Goal: Task Accomplishment & Management: Complete application form

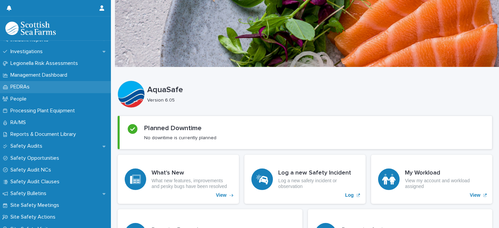
scroll to position [261, 0]
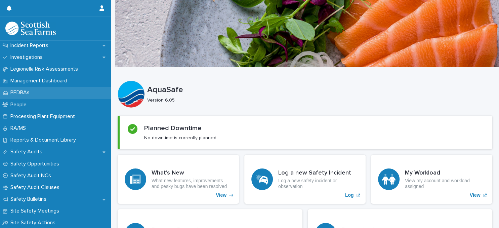
click at [34, 93] on p "PEDRAs" at bounding box center [21, 92] width 27 height 6
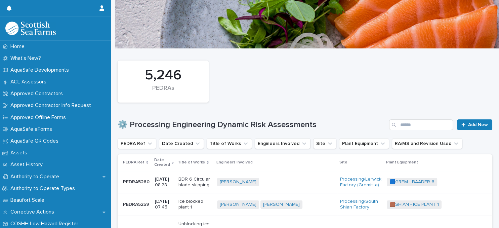
scroll to position [29, 0]
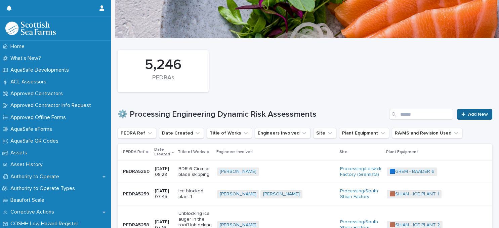
click at [473, 112] on span "Add New" at bounding box center [478, 114] width 20 height 5
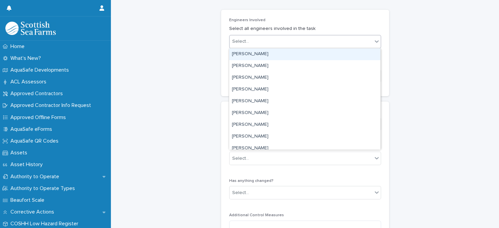
click at [292, 41] on div "Select..." at bounding box center [300, 41] width 143 height 11
type input "******"
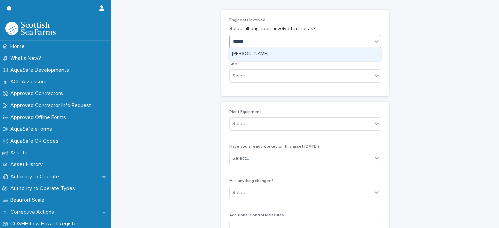
click at [291, 55] on div "[PERSON_NAME]" at bounding box center [304, 54] width 151 height 12
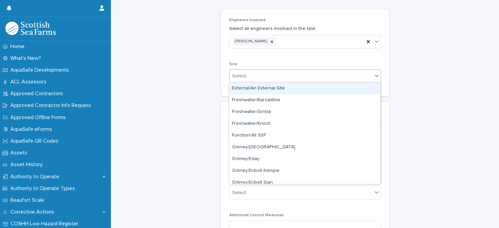
click at [295, 76] on div "Select..." at bounding box center [300, 76] width 143 height 11
type input "**"
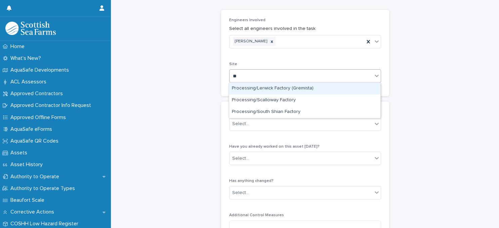
click at [289, 87] on div "Processing/Lerwick Factory (Gremista)" at bounding box center [304, 89] width 151 height 12
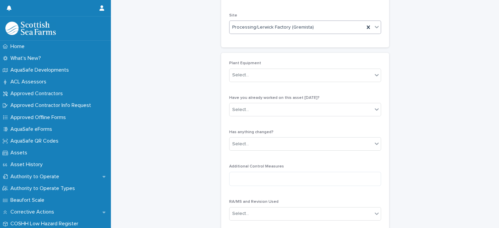
scroll to position [87, 0]
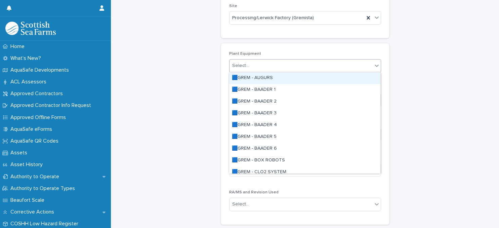
click at [290, 68] on div "Select..." at bounding box center [300, 65] width 143 height 11
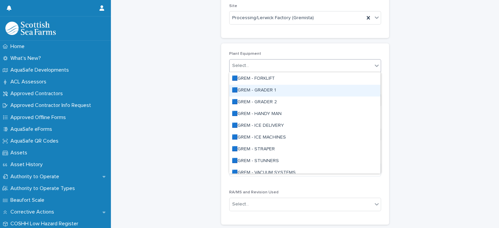
scroll to position [174, 0]
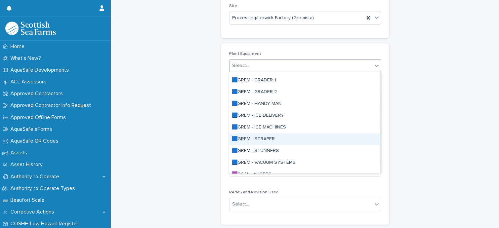
click at [269, 141] on div "🟦GREM - STRAPER" at bounding box center [304, 139] width 151 height 12
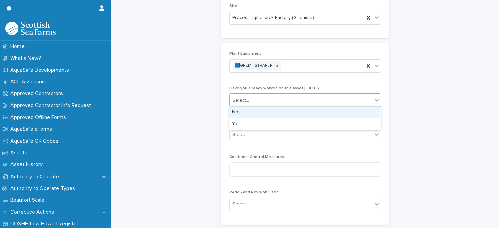
click at [297, 100] on div "Select..." at bounding box center [300, 100] width 143 height 11
click at [299, 111] on div "No" at bounding box center [304, 112] width 151 height 12
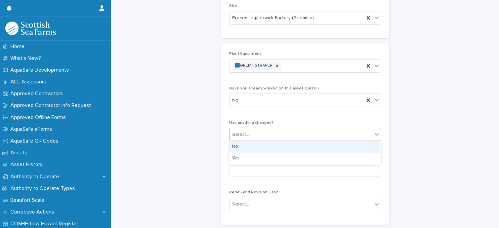
click at [302, 132] on div "Select..." at bounding box center [300, 134] width 143 height 11
click at [304, 147] on div "No" at bounding box center [304, 147] width 151 height 12
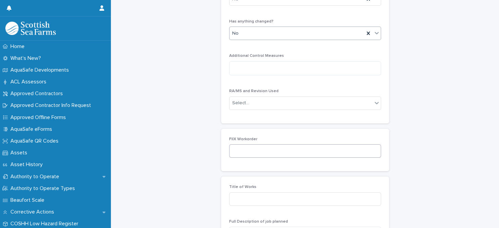
scroll to position [203, 0]
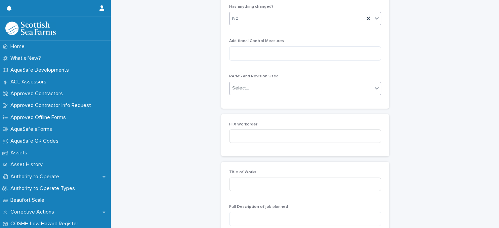
click at [316, 91] on div "Select..." at bounding box center [300, 88] width 143 height 11
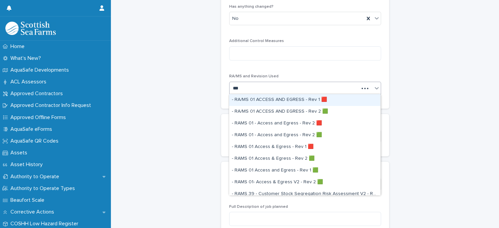
type input "****"
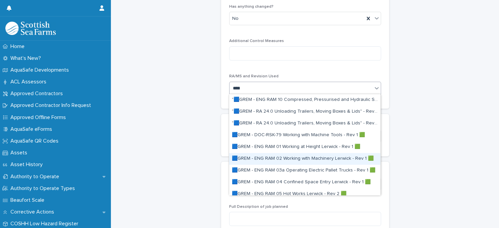
click at [295, 159] on div "🟦GREM - ENG RAM 02 Working with Machinery Lerwick - Rev 1 🟩" at bounding box center [304, 159] width 151 height 12
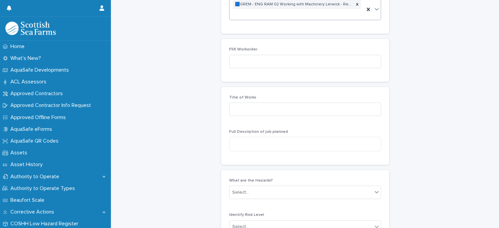
scroll to position [294, 0]
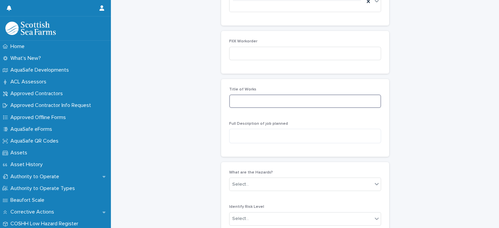
click at [289, 104] on input at bounding box center [305, 100] width 152 height 13
type input "**********"
click at [316, 112] on div "**********" at bounding box center [305, 100] width 152 height 26
click at [260, 136] on textarea at bounding box center [305, 136] width 152 height 14
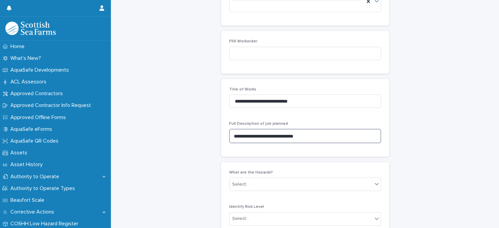
type textarea "**********"
click at [276, 160] on div "**********" at bounding box center [305, 45] width 168 height 603
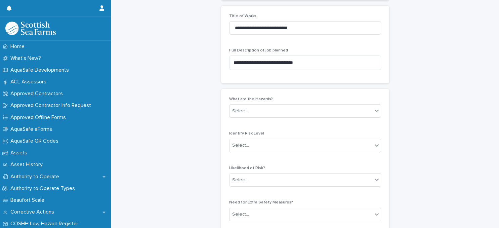
scroll to position [410, 0]
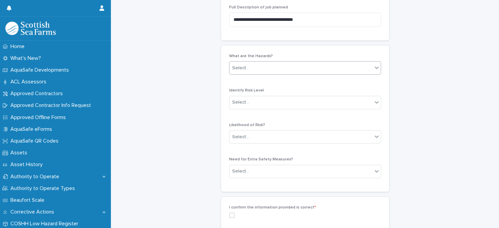
click at [307, 66] on div "Select..." at bounding box center [300, 67] width 143 height 11
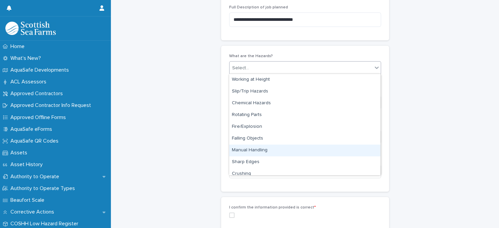
click at [282, 150] on div "Manual Handling" at bounding box center [304, 150] width 151 height 12
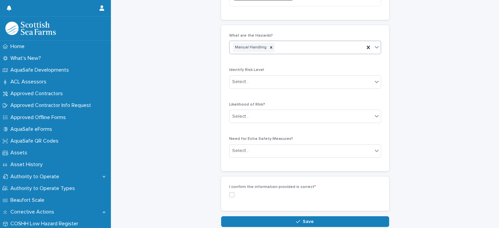
scroll to position [439, 0]
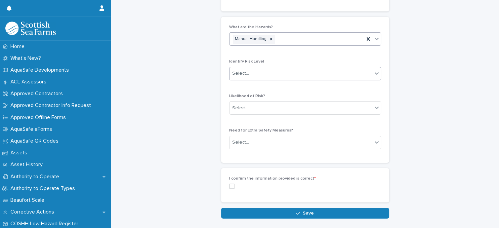
click at [300, 75] on div "Select..." at bounding box center [300, 73] width 143 height 11
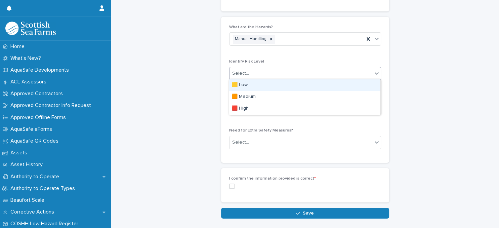
click at [299, 85] on div "🟨 Low" at bounding box center [304, 85] width 151 height 12
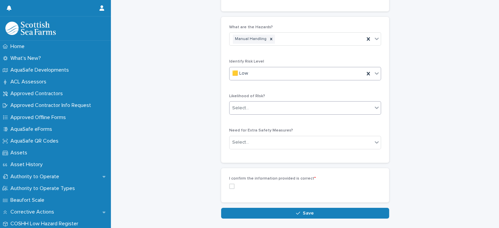
click at [302, 109] on div "Select..." at bounding box center [300, 107] width 143 height 11
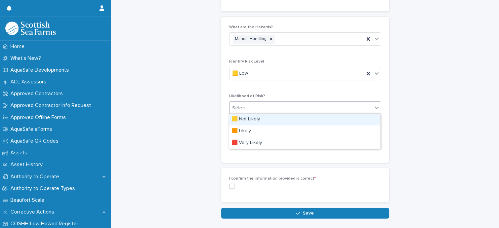
click at [298, 121] on div "🟨 Not Likely" at bounding box center [304, 120] width 151 height 12
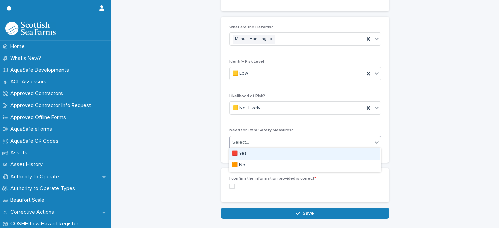
click at [297, 140] on div "Select..." at bounding box center [300, 142] width 143 height 11
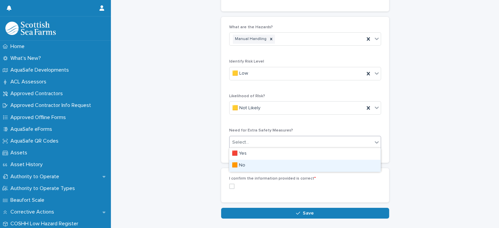
click at [288, 166] on div "🟧 No" at bounding box center [304, 166] width 151 height 12
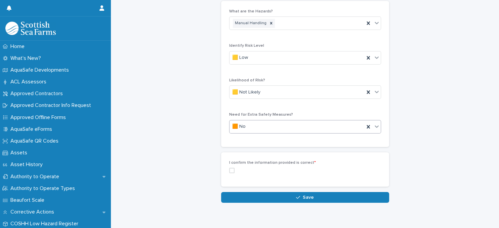
scroll to position [462, 0]
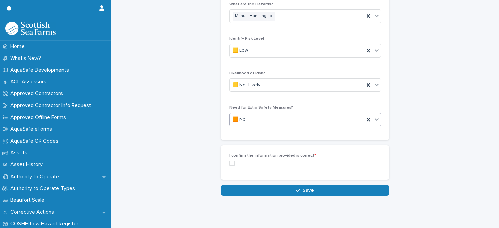
click at [232, 162] on span at bounding box center [231, 163] width 5 height 5
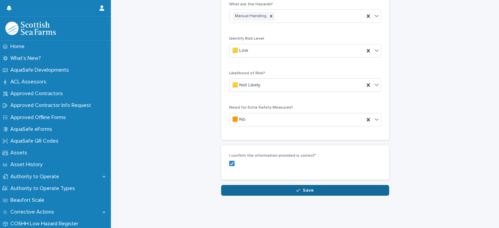
click at [305, 188] on span "Save" at bounding box center [308, 190] width 11 height 5
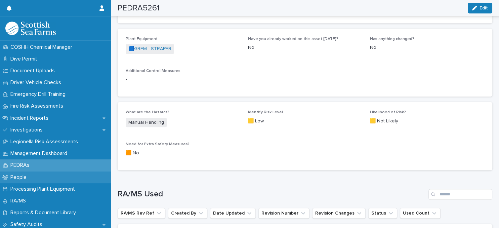
scroll to position [203, 0]
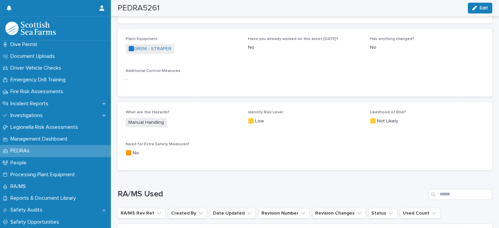
click at [40, 152] on div "PEDRAs" at bounding box center [55, 151] width 111 height 12
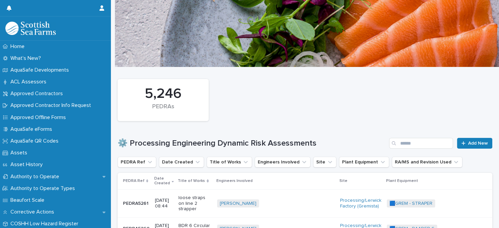
scroll to position [58, 0]
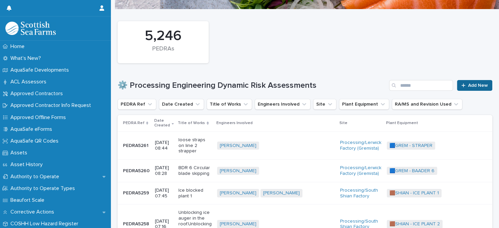
click at [474, 86] on span "Add New" at bounding box center [478, 85] width 20 height 5
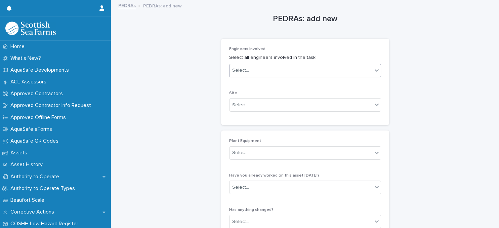
click at [300, 73] on div "Select..." at bounding box center [300, 70] width 143 height 11
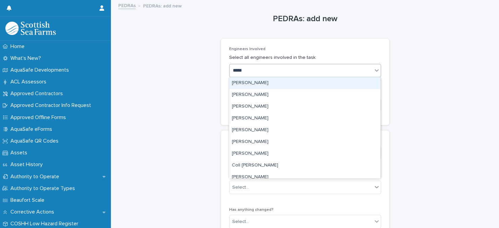
type input "******"
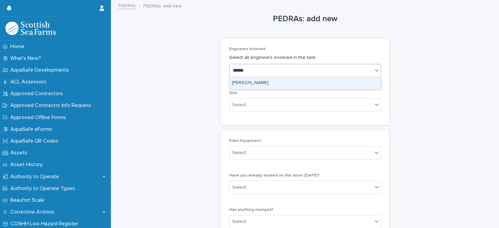
click at [294, 82] on div "[PERSON_NAME]" at bounding box center [304, 83] width 151 height 12
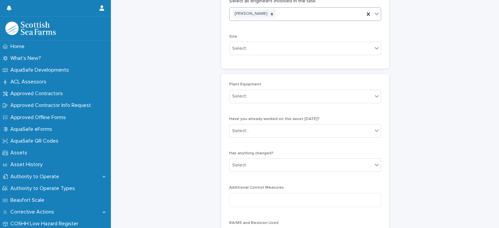
scroll to position [58, 0]
click at [294, 51] on div "Select..." at bounding box center [300, 47] width 143 height 11
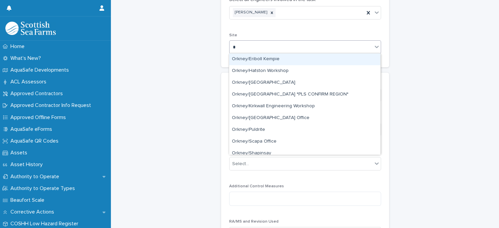
type input "**"
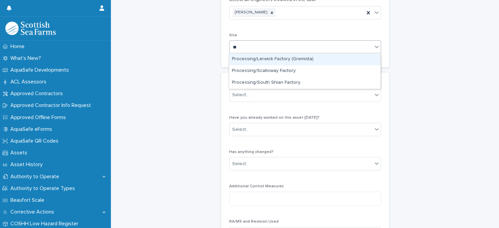
click at [277, 59] on div "Processing/Lerwick Factory (Gremista)" at bounding box center [304, 59] width 151 height 12
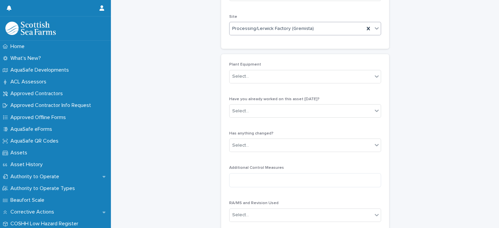
scroll to position [87, 0]
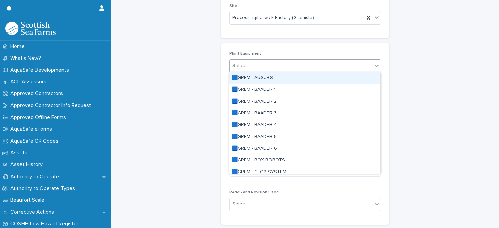
click at [292, 67] on div "Select..." at bounding box center [300, 65] width 143 height 11
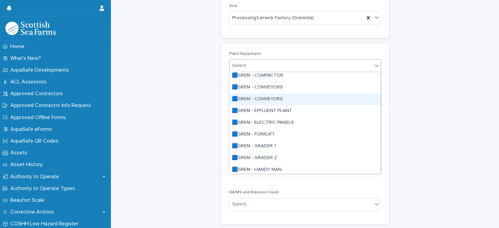
scroll to position [116, 0]
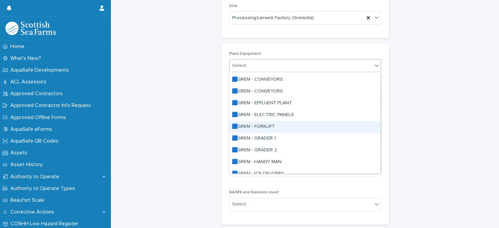
click at [261, 125] on div "🟦GREM - FORKLIFT" at bounding box center [304, 127] width 151 height 12
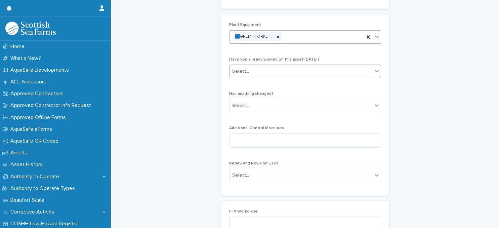
click at [295, 70] on div "Select..." at bounding box center [300, 71] width 143 height 11
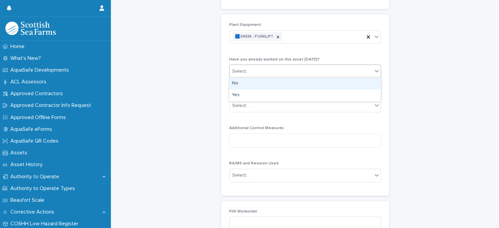
click at [289, 85] on div "No" at bounding box center [304, 84] width 151 height 12
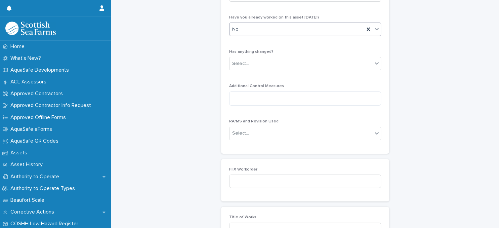
scroll to position [174, 0]
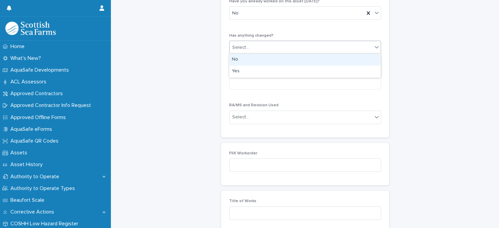
click at [294, 51] on div "Select..." at bounding box center [300, 47] width 143 height 11
click at [297, 61] on div "No" at bounding box center [304, 60] width 151 height 12
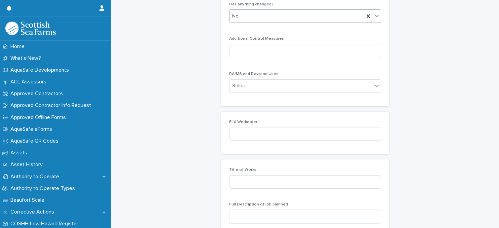
scroll to position [232, 0]
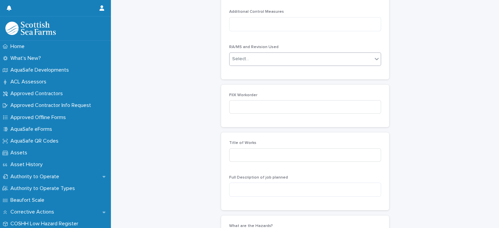
click at [298, 59] on div "Select..." at bounding box center [300, 58] width 143 height 11
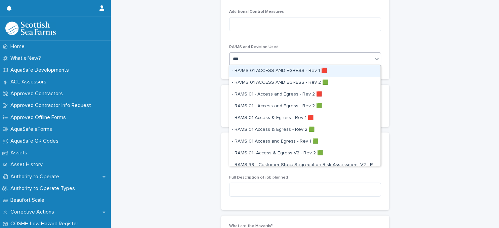
type input "****"
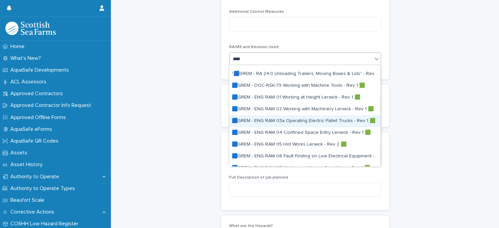
scroll to position [29, 0]
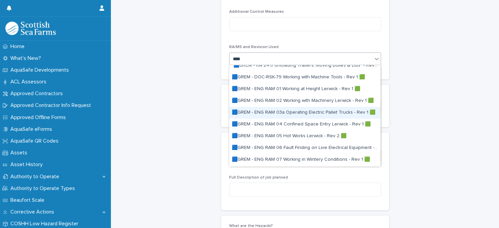
click at [300, 114] on div "🟦GREM - ENG RAM 03a Operating Electric Pallet Trucks - Rev 1 🟩" at bounding box center [304, 113] width 151 height 12
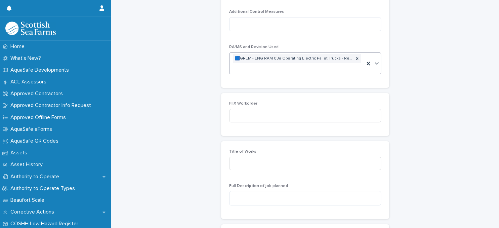
click at [287, 69] on div "🟦GREM - ENG RAM 03a Operating Electric Pallet Trucks - Rev 1 🟩" at bounding box center [296, 63] width 135 height 21
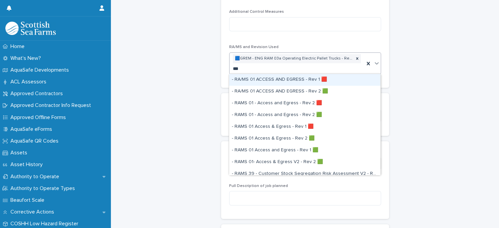
type input "****"
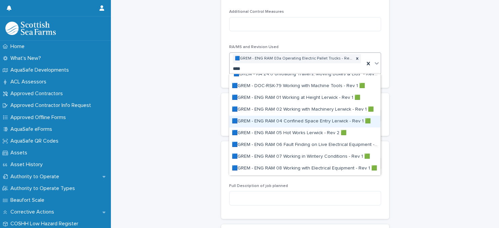
scroll to position [58, 0]
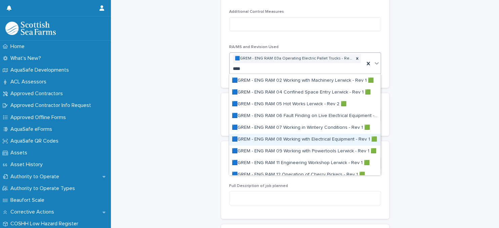
click at [304, 140] on div "🟦GREM - ENG RAM 08 Working with Electrical Equipment - Rev 1 🟩" at bounding box center [304, 140] width 151 height 12
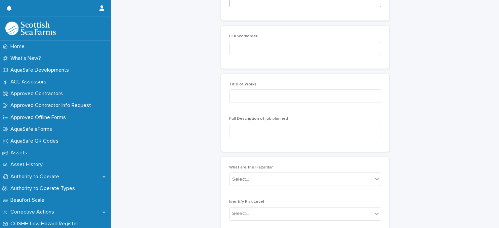
scroll to position [319, 0]
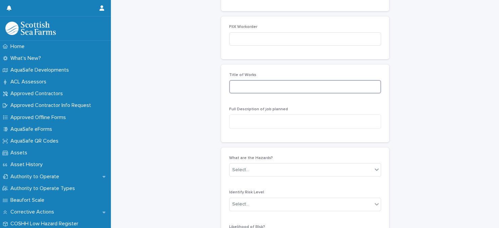
click at [286, 86] on input at bounding box center [305, 86] width 152 height 13
type input "**********"
click at [300, 117] on textarea at bounding box center [305, 121] width 152 height 14
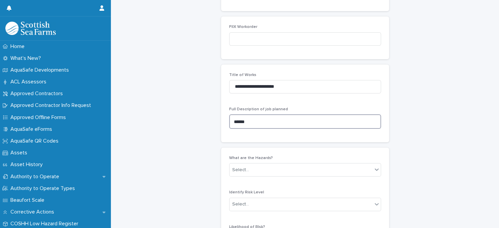
type textarea "******"
click at [311, 101] on div "**********" at bounding box center [305, 103] width 152 height 61
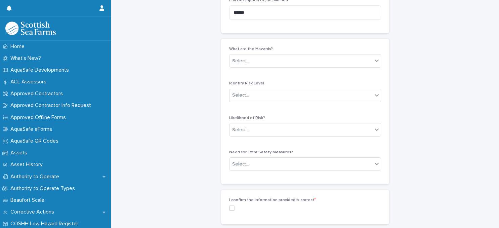
scroll to position [435, 0]
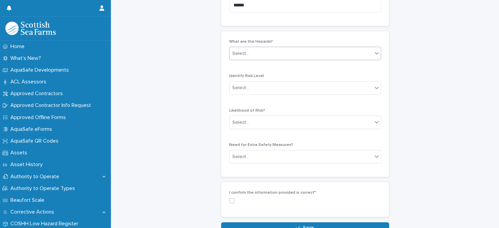
click at [299, 54] on div "Select..." at bounding box center [300, 53] width 143 height 11
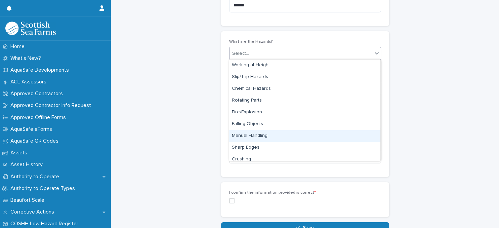
click at [307, 135] on div "Manual Handling" at bounding box center [304, 136] width 151 height 12
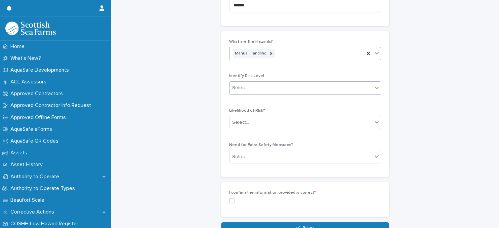
click at [310, 89] on div "Select..." at bounding box center [300, 87] width 143 height 11
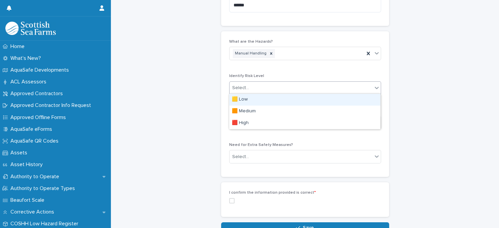
click at [313, 99] on div "🟨 Low" at bounding box center [304, 100] width 151 height 12
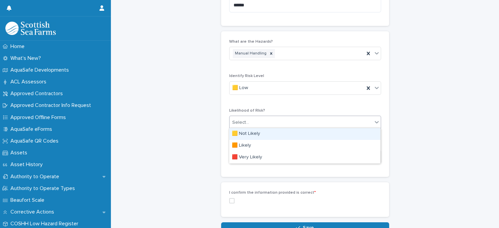
click at [318, 121] on div "Select..." at bounding box center [300, 122] width 143 height 11
click at [311, 135] on div "🟨 Not Likely" at bounding box center [304, 134] width 151 height 12
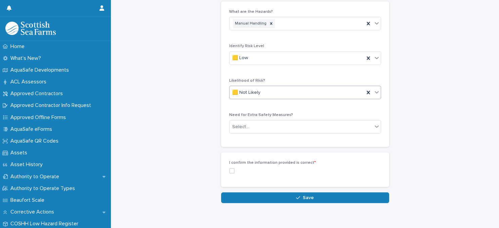
scroll to position [473, 0]
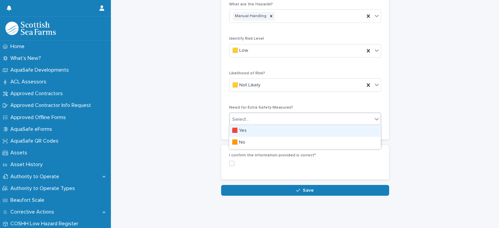
click at [307, 118] on div "Select..." at bounding box center [300, 119] width 143 height 11
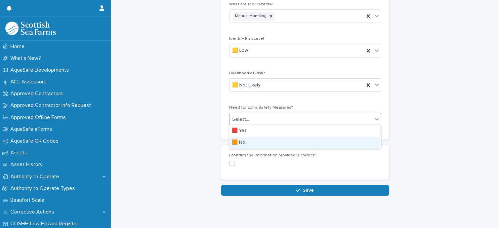
click at [299, 140] on div "🟧 No" at bounding box center [304, 143] width 151 height 12
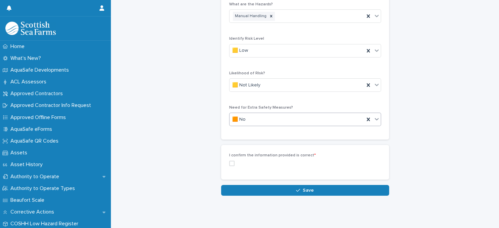
click at [232, 162] on span at bounding box center [231, 163] width 5 height 5
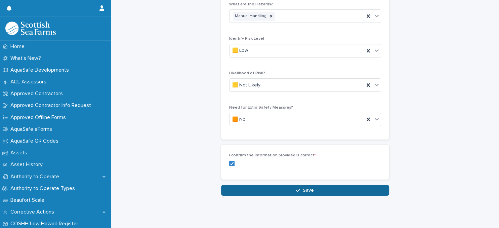
click at [306, 186] on button "Save" at bounding box center [305, 190] width 168 height 11
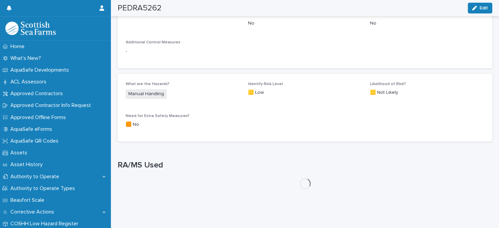
scroll to position [380, 0]
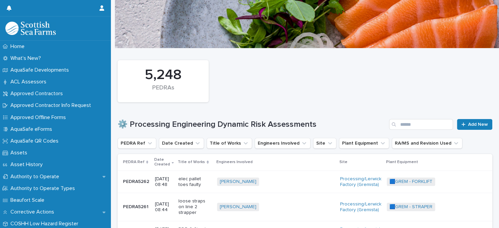
scroll to position [29, 0]
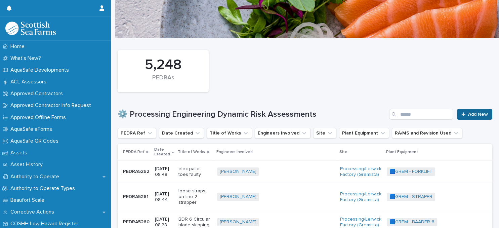
click at [471, 114] on span "Add New" at bounding box center [478, 114] width 20 height 5
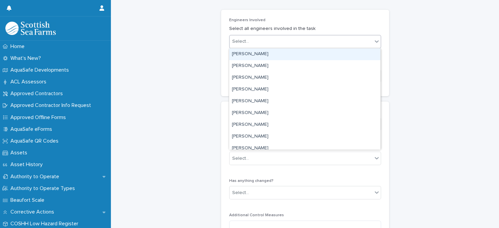
click at [289, 45] on div "Select..." at bounding box center [300, 41] width 143 height 11
type input "******"
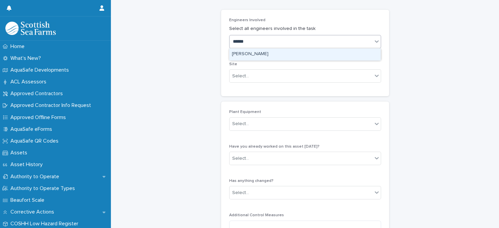
click at [280, 55] on div "[PERSON_NAME]" at bounding box center [304, 54] width 151 height 12
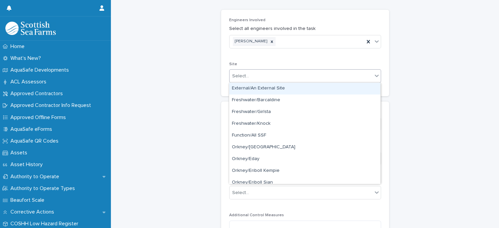
click at [274, 76] on div "Select..." at bounding box center [300, 76] width 143 height 11
type input "**"
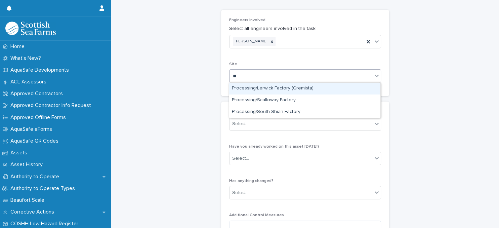
click at [267, 88] on div "Processing/Lerwick Factory (Gremista)" at bounding box center [304, 89] width 151 height 12
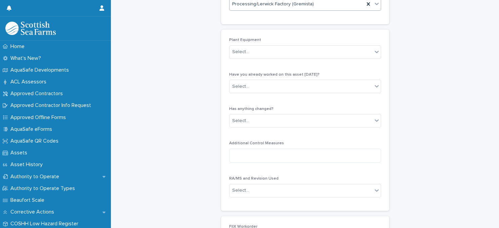
scroll to position [116, 0]
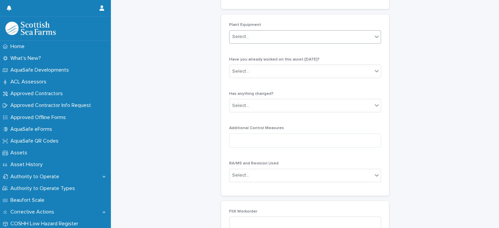
click at [297, 38] on div "Select..." at bounding box center [300, 36] width 143 height 11
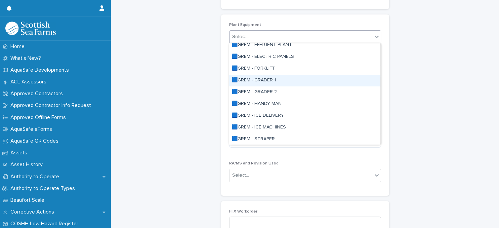
scroll to position [174, 0]
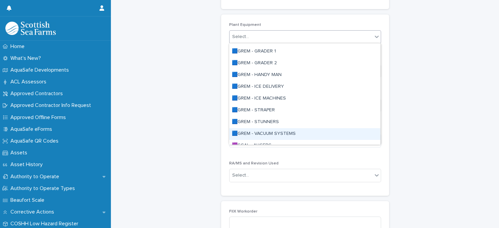
click at [279, 132] on div "🟦GREM - VACUUM SYSTEMS" at bounding box center [304, 134] width 151 height 12
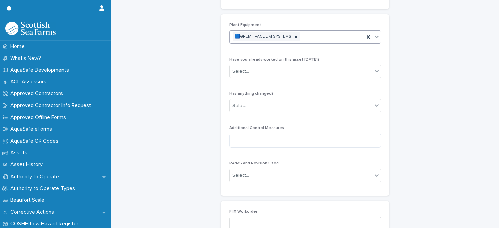
scroll to position [116, 0]
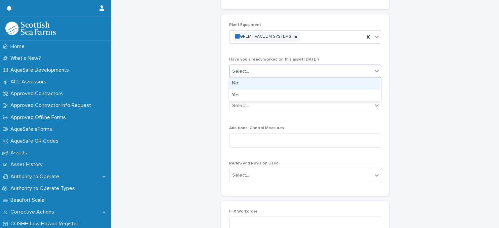
click at [285, 69] on div "Select..." at bounding box center [300, 71] width 143 height 11
click at [291, 81] on div "No" at bounding box center [304, 84] width 151 height 12
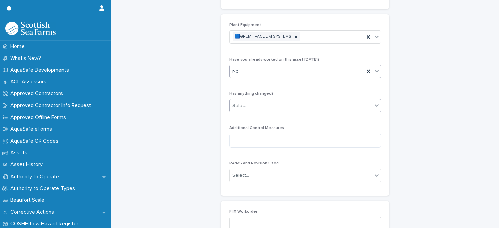
click at [295, 106] on div "Select..." at bounding box center [300, 105] width 143 height 11
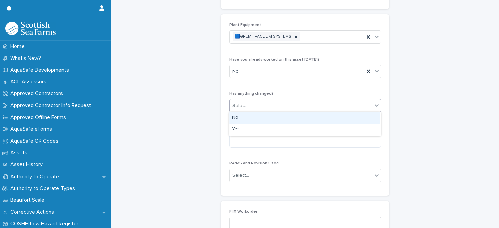
click at [299, 117] on div "No" at bounding box center [304, 118] width 151 height 12
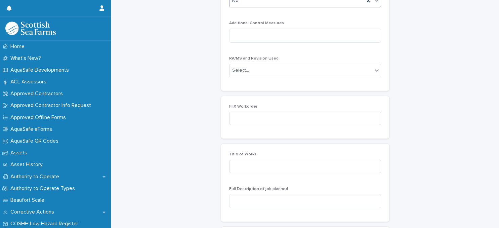
scroll to position [232, 0]
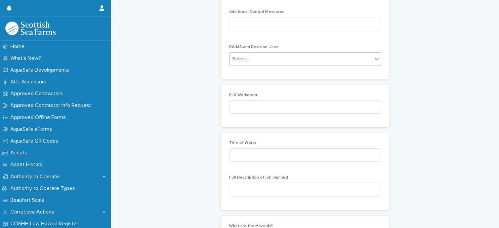
click at [293, 61] on div "Select..." at bounding box center [300, 58] width 143 height 11
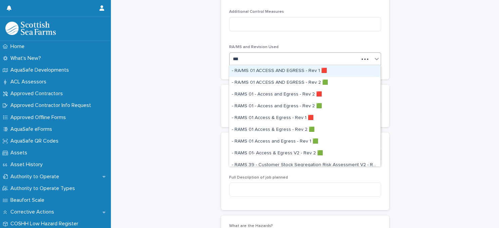
type input "****"
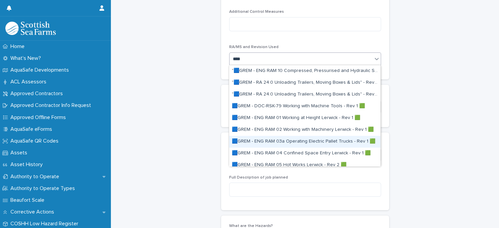
scroll to position [29, 0]
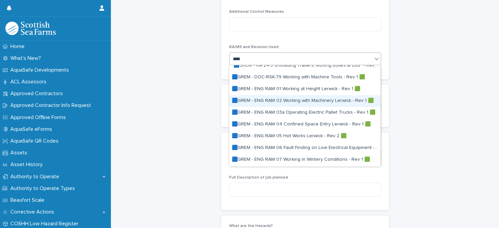
click at [304, 101] on div "🟦GREM - ENG RAM 02 Working with Machinery Lerwick - Rev 1 🟩" at bounding box center [304, 101] width 151 height 12
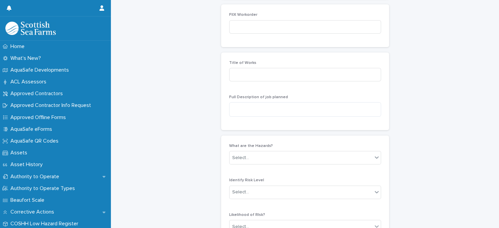
scroll to position [323, 0]
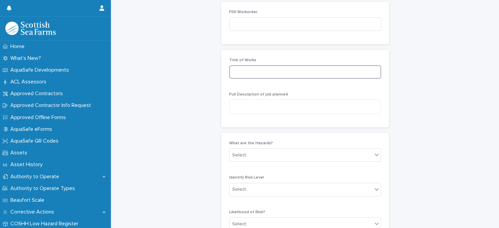
click at [284, 72] on input at bounding box center [305, 71] width 152 height 13
type input "**********"
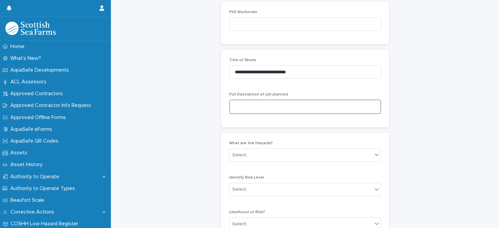
click at [274, 109] on textarea at bounding box center [305, 106] width 152 height 14
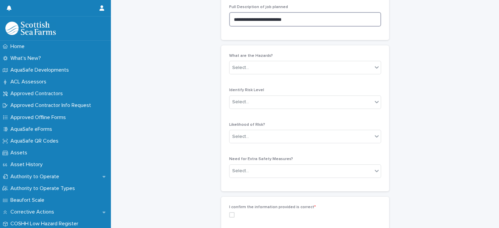
scroll to position [439, 0]
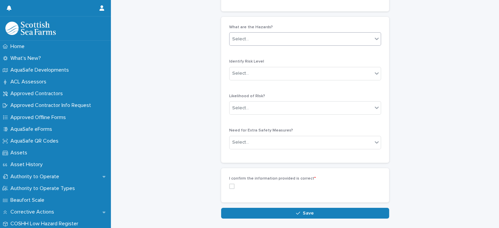
type textarea "**********"
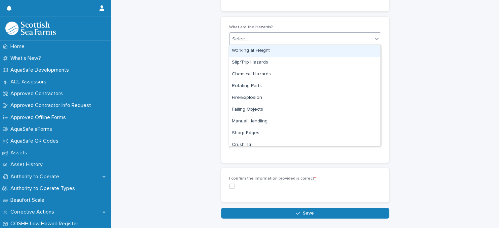
click at [310, 41] on div "Select..." at bounding box center [300, 39] width 143 height 11
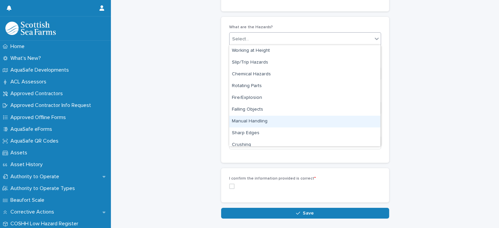
click at [275, 123] on div "Manual Handling" at bounding box center [304, 122] width 151 height 12
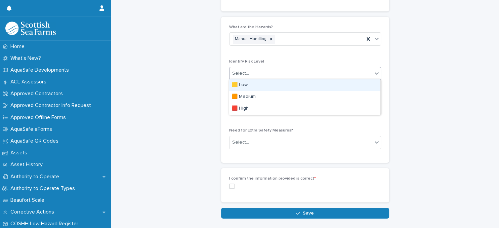
click at [294, 74] on div "Select..." at bounding box center [300, 73] width 143 height 11
click at [293, 86] on div "🟨 Low" at bounding box center [304, 85] width 151 height 12
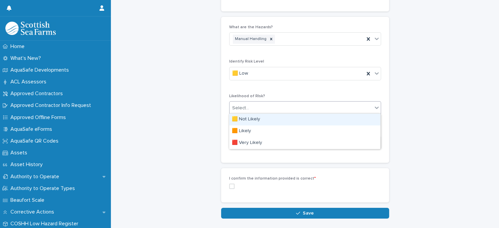
click at [292, 106] on div "Select..." at bounding box center [300, 107] width 143 height 11
click at [298, 117] on div "🟨 Not Likely" at bounding box center [304, 120] width 151 height 12
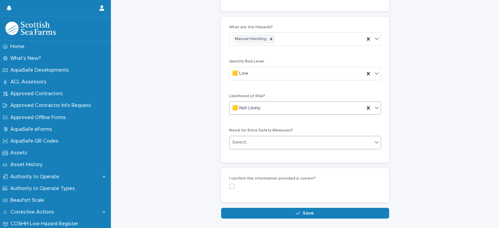
click at [301, 138] on div "Select..." at bounding box center [300, 142] width 143 height 11
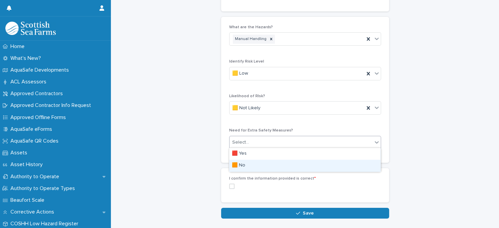
click at [294, 162] on div "🟧 No" at bounding box center [304, 166] width 151 height 12
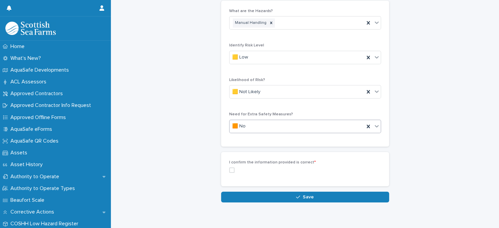
scroll to position [462, 0]
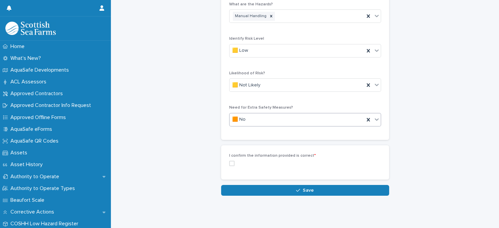
click at [232, 163] on span at bounding box center [231, 163] width 5 height 5
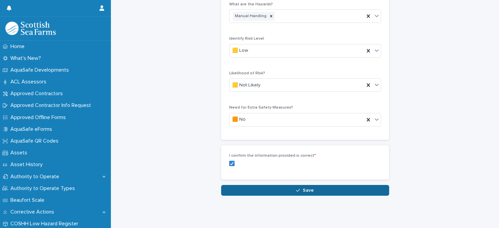
click at [301, 189] on div "button" at bounding box center [299, 190] width 7 height 5
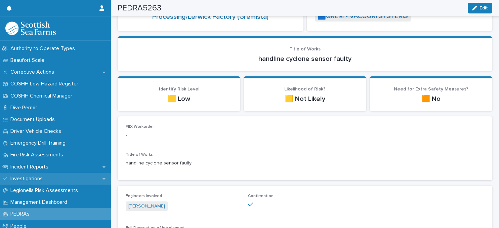
scroll to position [145, 0]
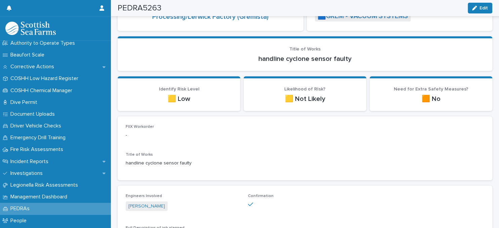
click at [28, 209] on p "PEDRAs" at bounding box center [21, 208] width 27 height 6
